Goal: Transaction & Acquisition: Obtain resource

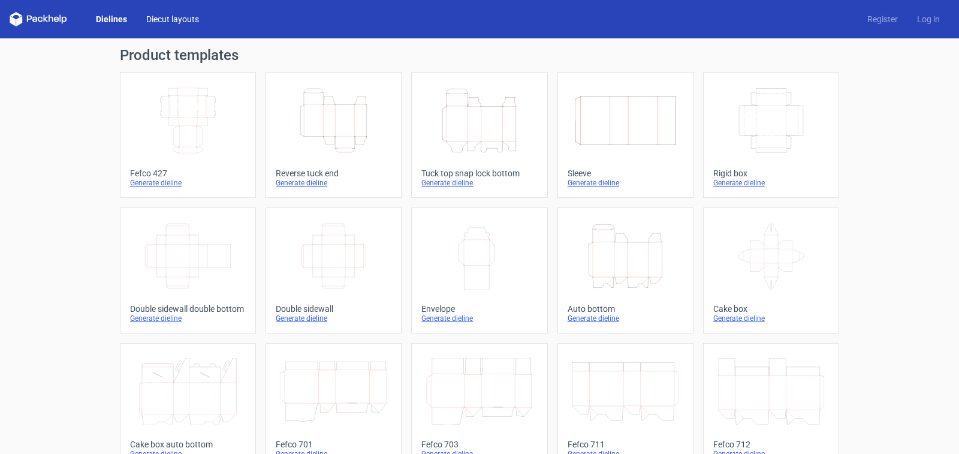
click at [179, 22] on link "Diecut layouts" at bounding box center [173, 19] width 72 height 12
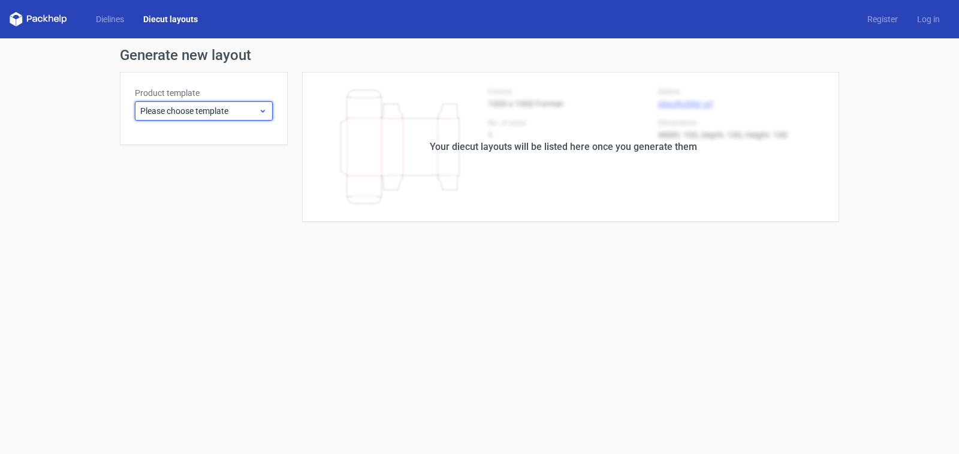
click at [203, 112] on span "Please choose template" at bounding box center [199, 111] width 118 height 12
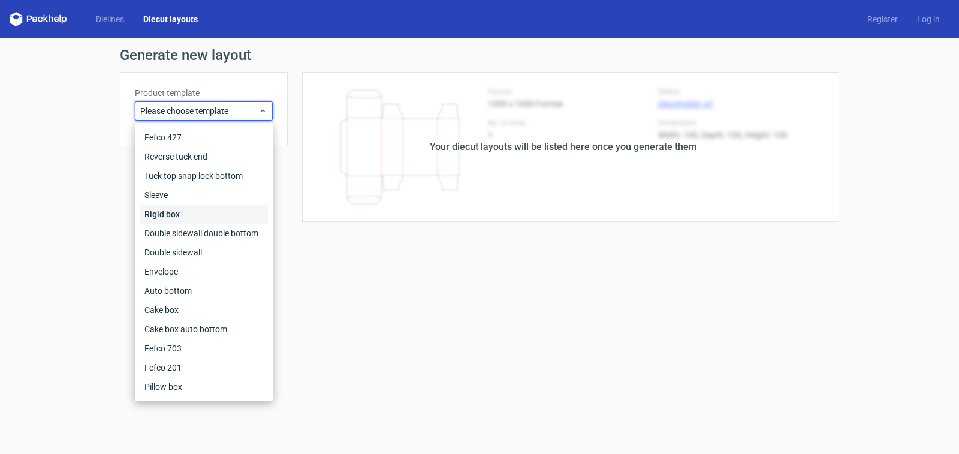
click at [161, 209] on div "Rigid box" at bounding box center [204, 213] width 128 height 19
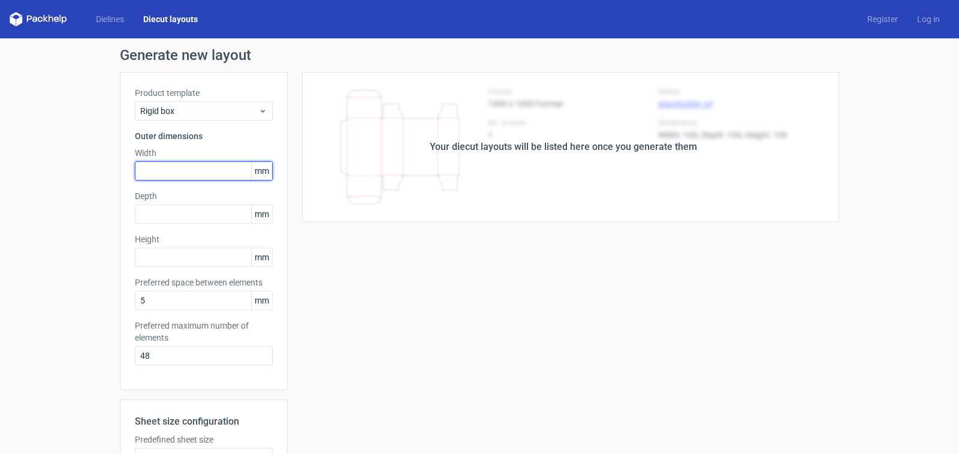
click at [158, 167] on input "text" at bounding box center [204, 170] width 138 height 19
type input "280"
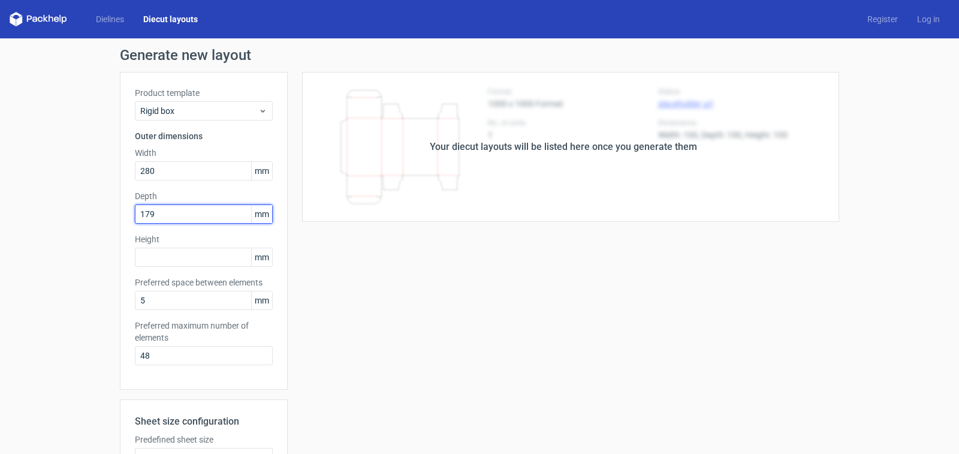
type input "179"
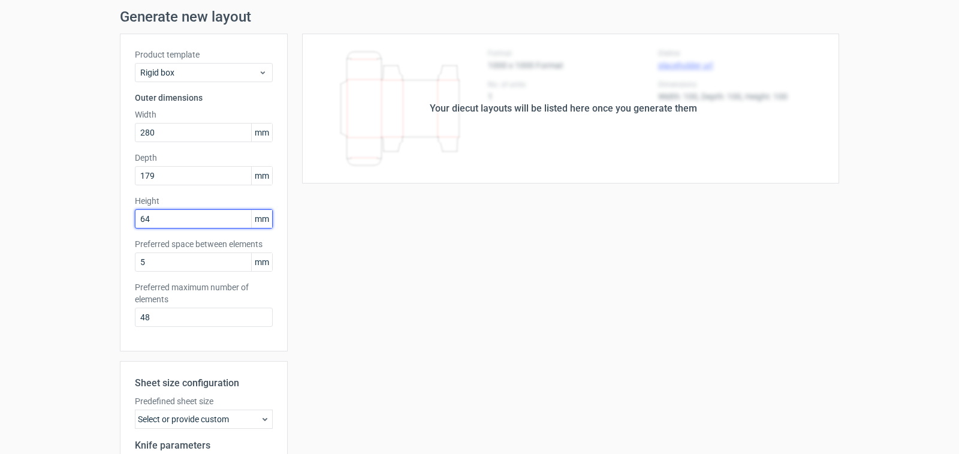
scroll to position [60, 0]
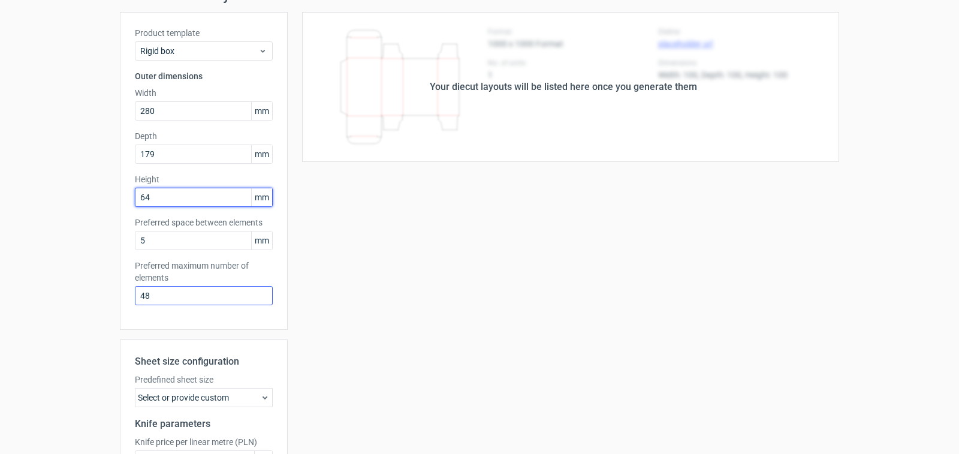
type input "64"
drag, startPoint x: 162, startPoint y: 297, endPoint x: 100, endPoint y: 293, distance: 62.0
click at [100, 293] on div "Generate new layout Product template Rigid box Outer dimensions Width 280 mm De…" at bounding box center [479, 281] width 959 height 607
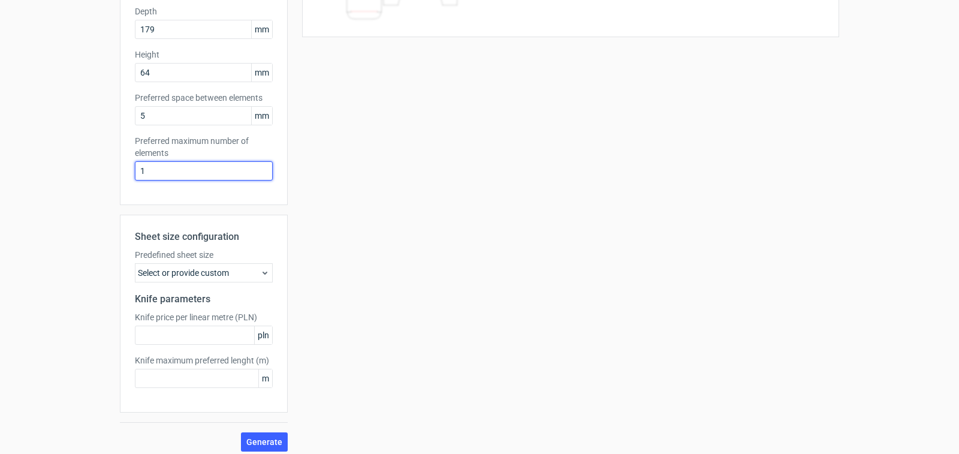
scroll to position [192, 0]
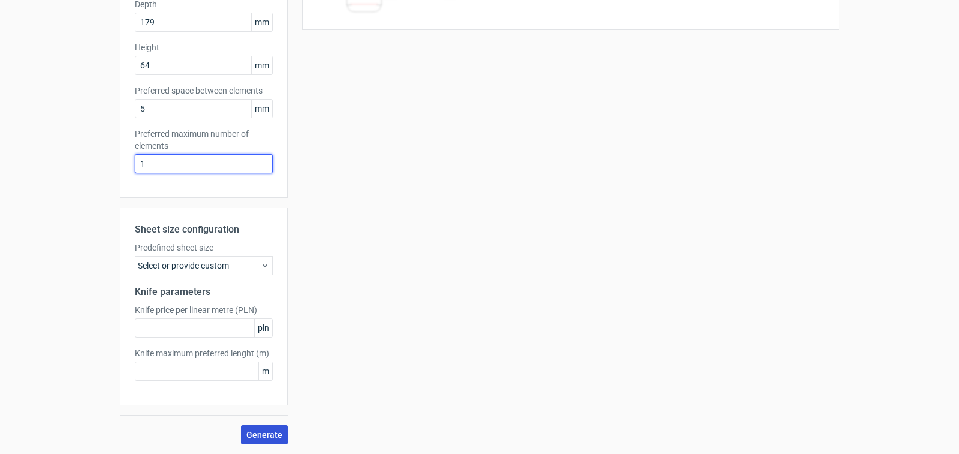
type input "1"
click at [265, 431] on span "Generate" at bounding box center [264, 435] width 36 height 8
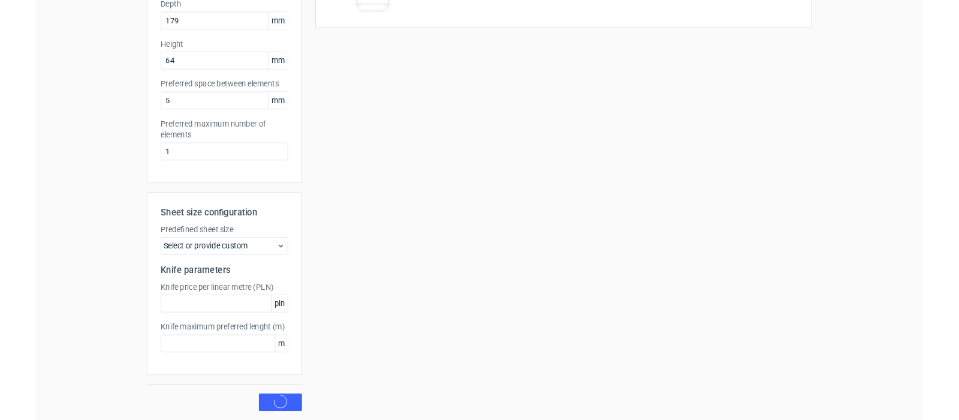
scroll to position [0, 0]
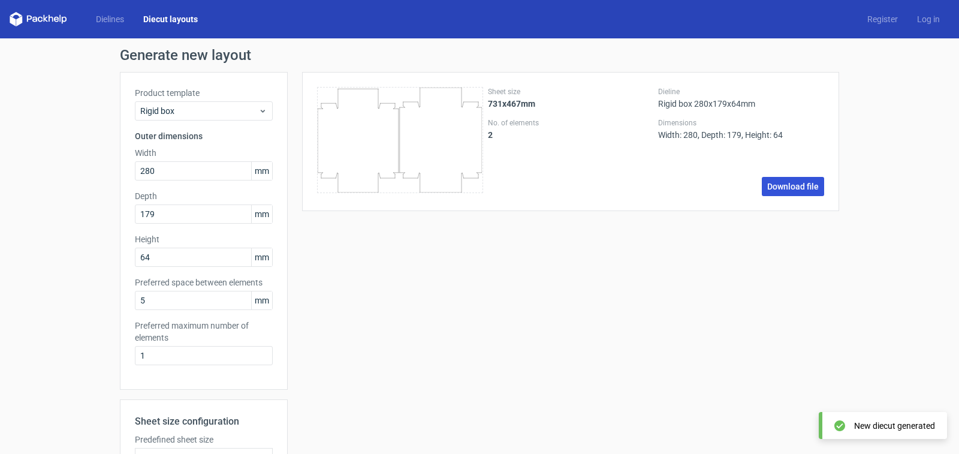
click at [793, 194] on link "Download file" at bounding box center [793, 186] width 62 height 19
